Goal: Information Seeking & Learning: Learn about a topic

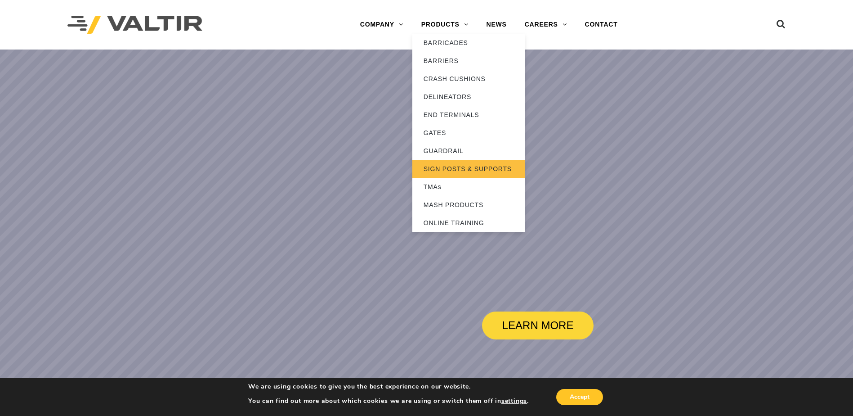
click at [450, 169] on link "SIGN POSTS & SUPPORTS" at bounding box center [468, 169] width 112 height 18
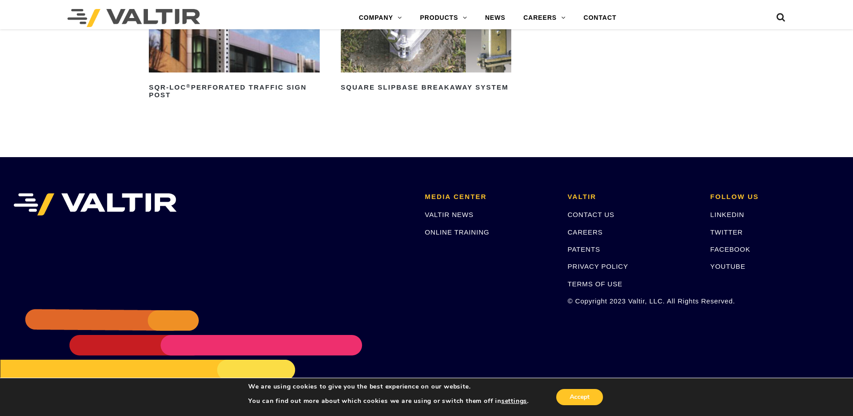
scroll to position [346, 0]
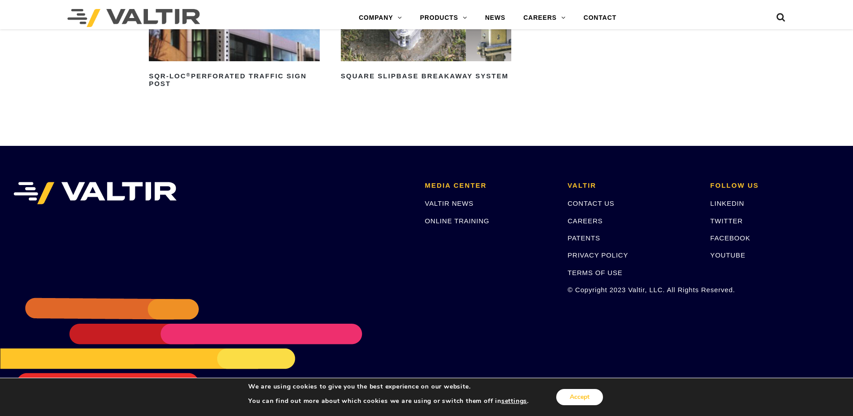
drag, startPoint x: 562, startPoint y: 398, endPoint x: 581, endPoint y: 395, distance: 18.6
click at [563, 398] on button "Accept" at bounding box center [579, 397] width 47 height 16
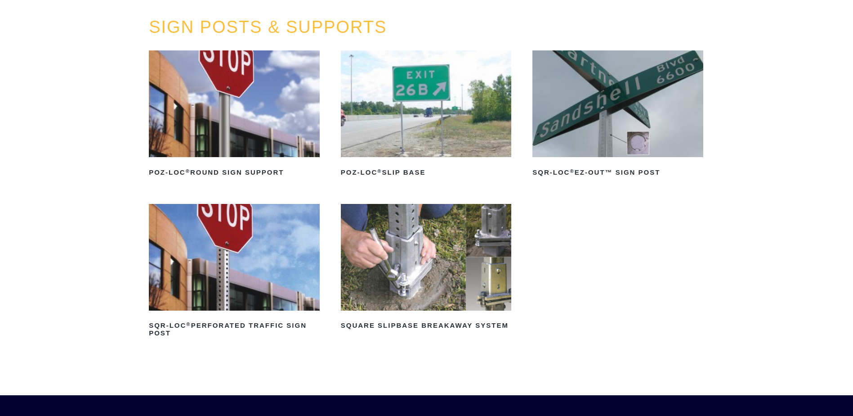
scroll to position [76, 0]
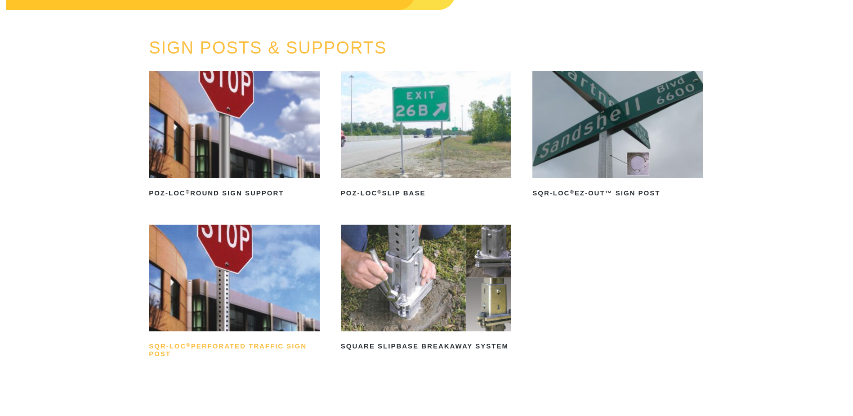
click at [205, 341] on h2 "SQR-LOC ® Perforated Traffic Sign Post" at bounding box center [234, 350] width 171 height 22
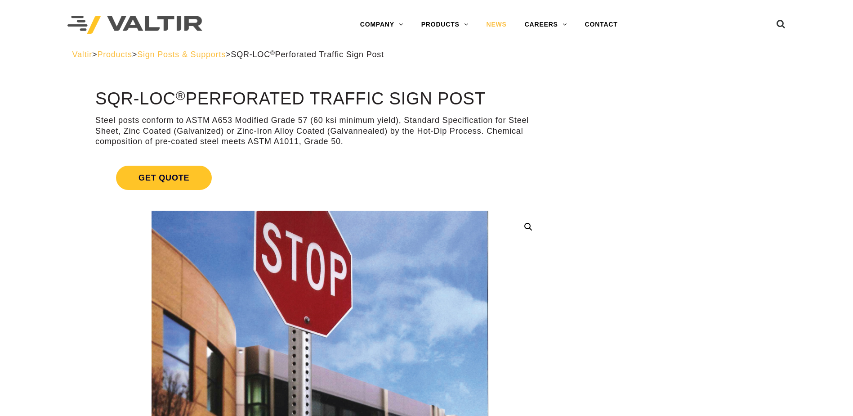
click at [499, 25] on link "NEWS" at bounding box center [497, 25] width 38 height 18
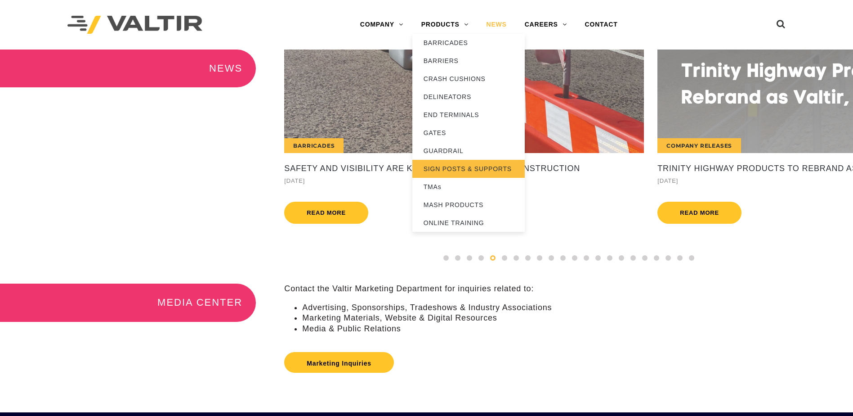
click at [438, 169] on link "SIGN POSTS & SUPPORTS" at bounding box center [468, 169] width 112 height 18
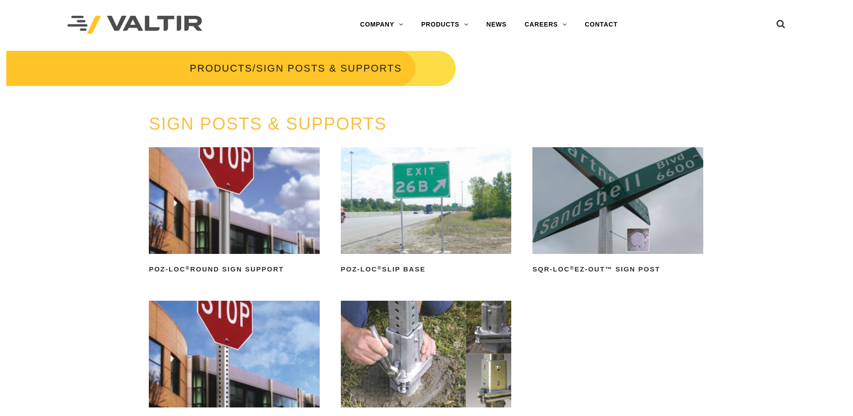
click at [232, 350] on img at bounding box center [234, 353] width 171 height 107
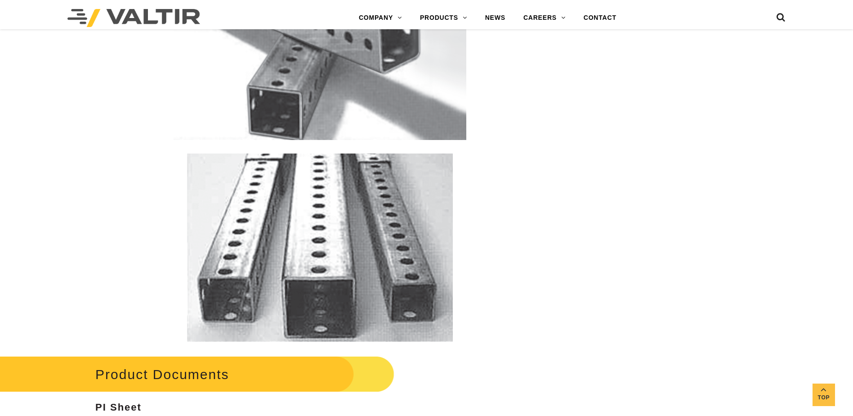
scroll to position [1529, 0]
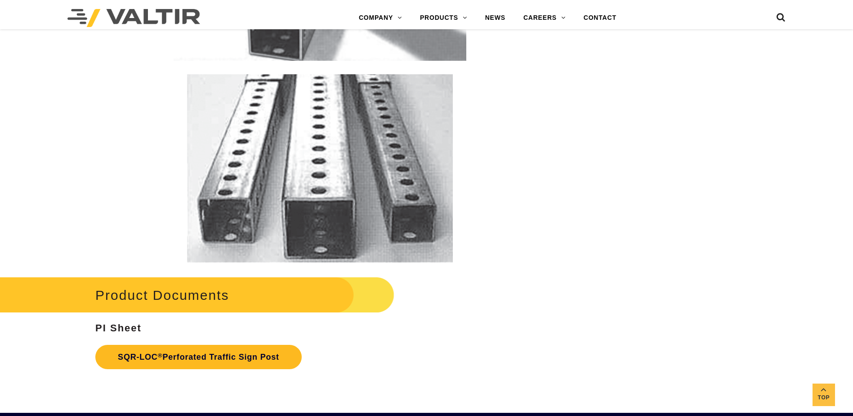
click at [195, 353] on link "SQR-LOC ® Perforated Traffic Sign Post" at bounding box center [198, 356] width 206 height 24
